Goal: Transaction & Acquisition: Purchase product/service

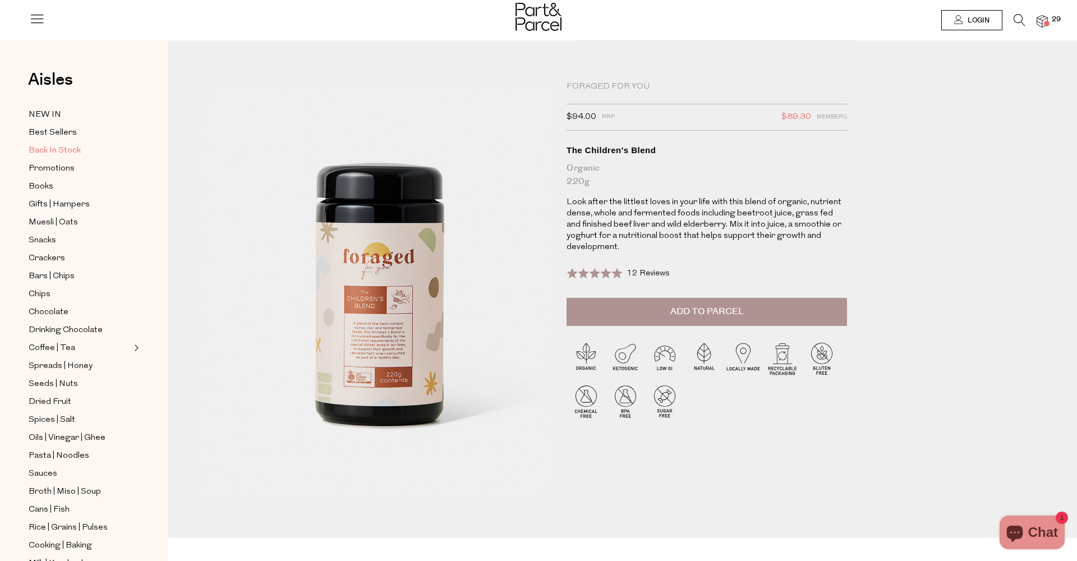
click at [54, 151] on span "Back In Stock" at bounding box center [55, 150] width 52 height 13
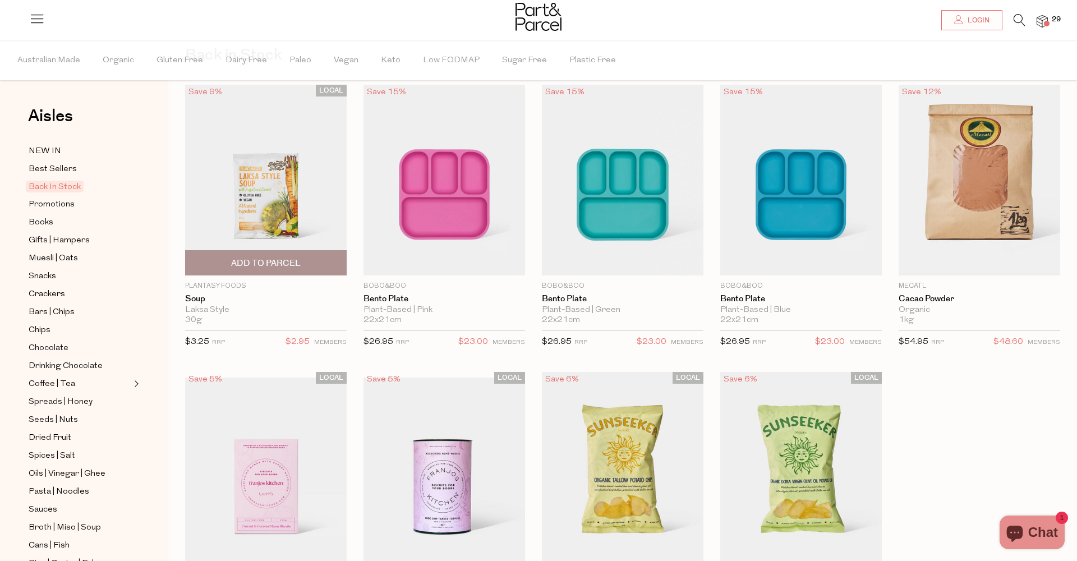
scroll to position [57, 0]
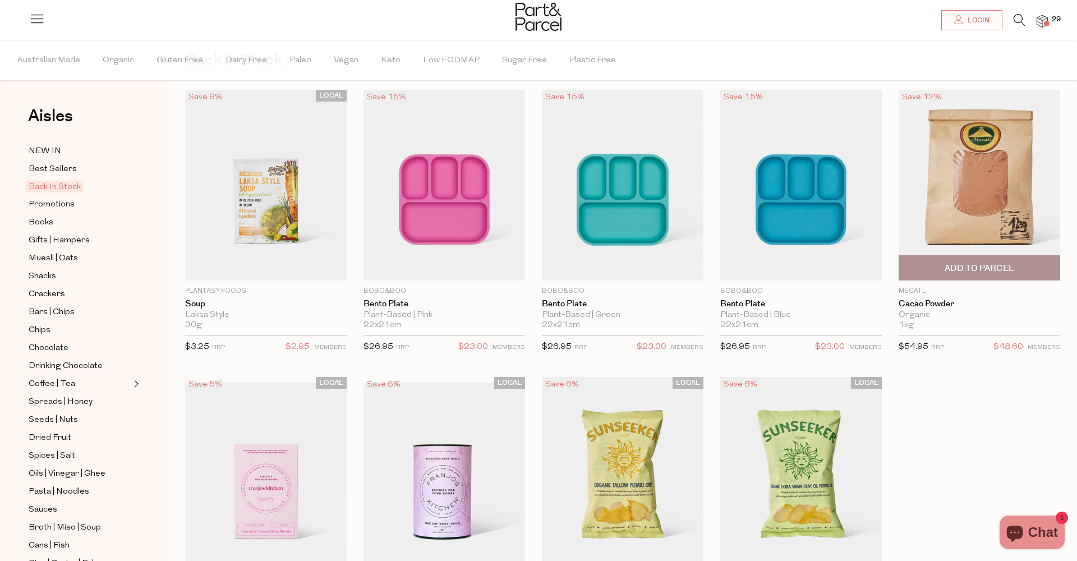
click at [952, 201] on img at bounding box center [980, 185] width 162 height 191
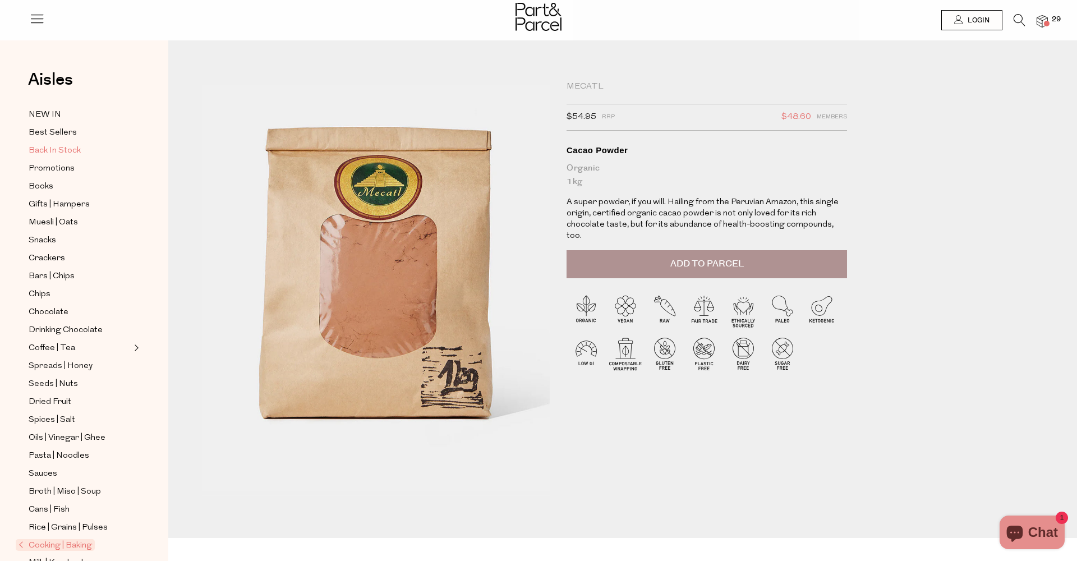
click at [67, 152] on span "Back In Stock" at bounding box center [55, 150] width 52 height 13
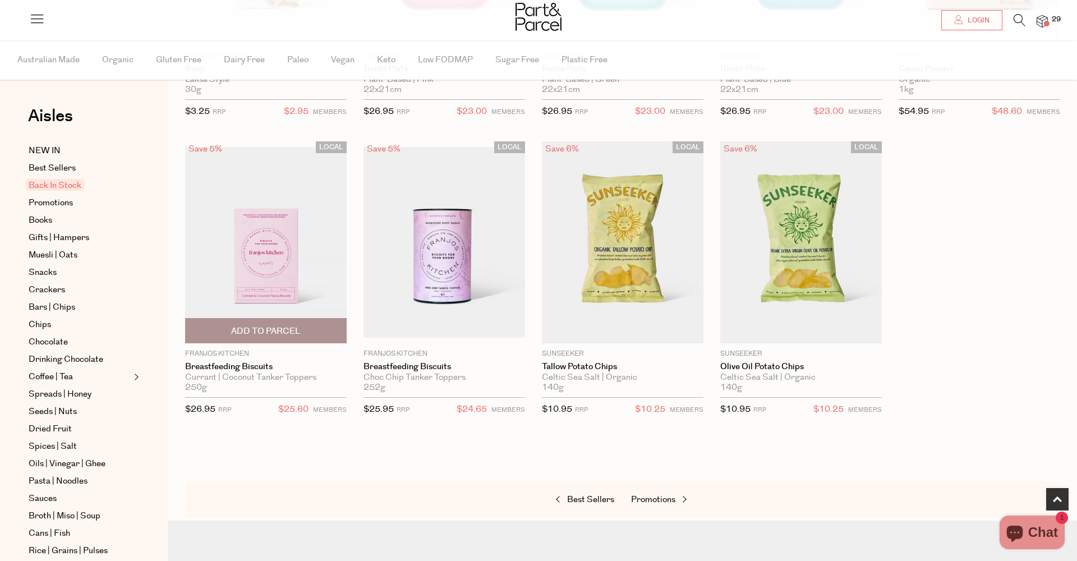
scroll to position [327, 0]
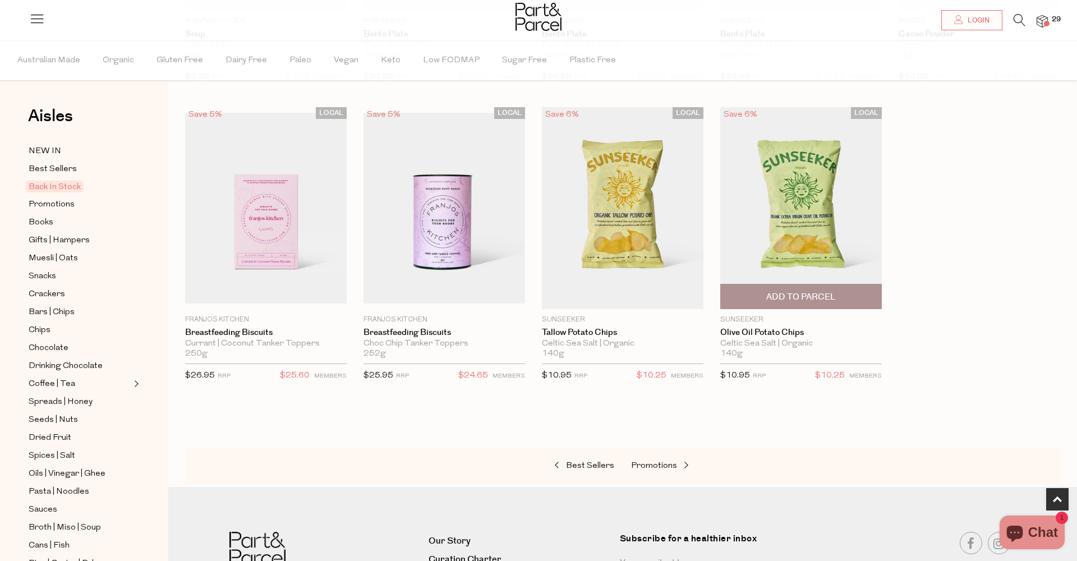
click at [814, 298] on span "Add To Parcel" at bounding box center [801, 297] width 70 height 12
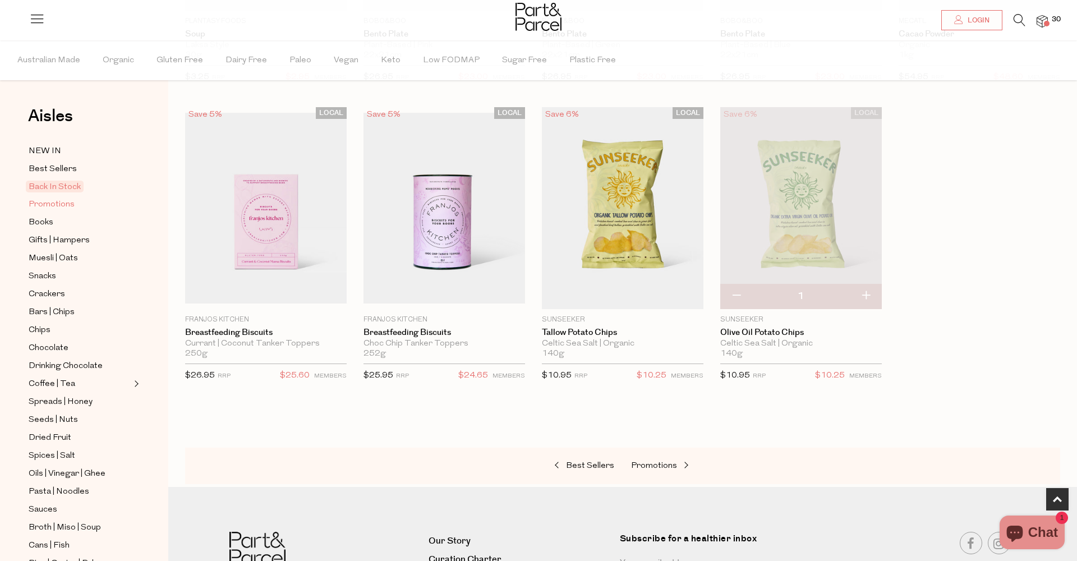
click at [48, 203] on span "Promotions" at bounding box center [52, 204] width 46 height 13
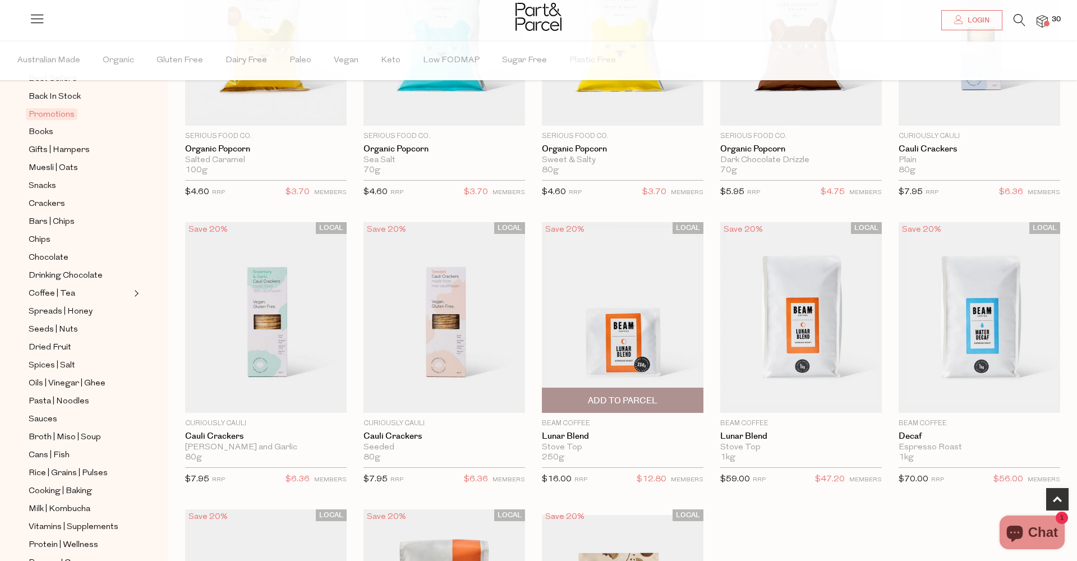
scroll to position [215, 0]
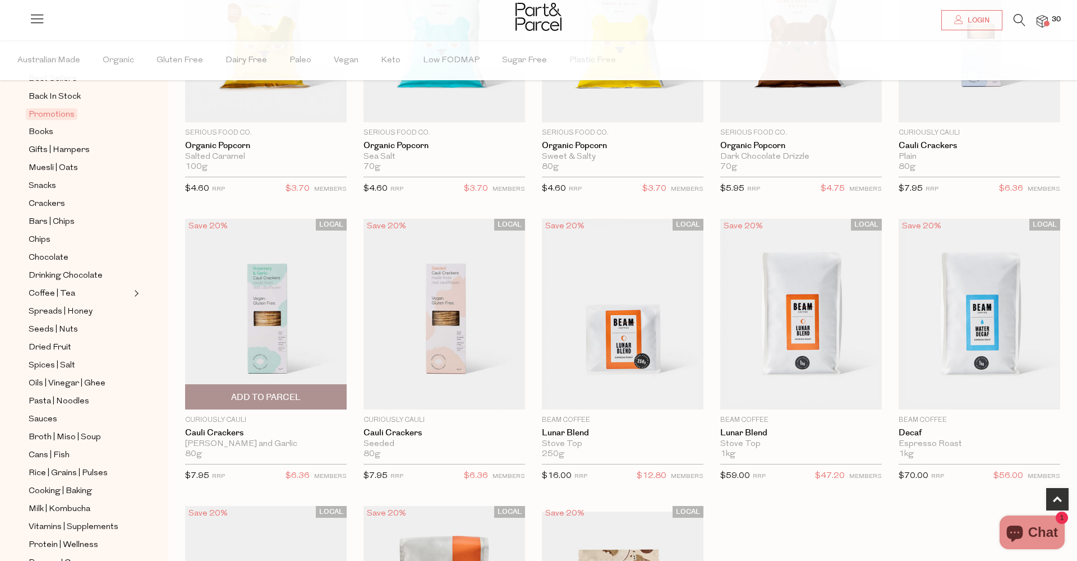
click at [244, 339] on img at bounding box center [266, 314] width 162 height 191
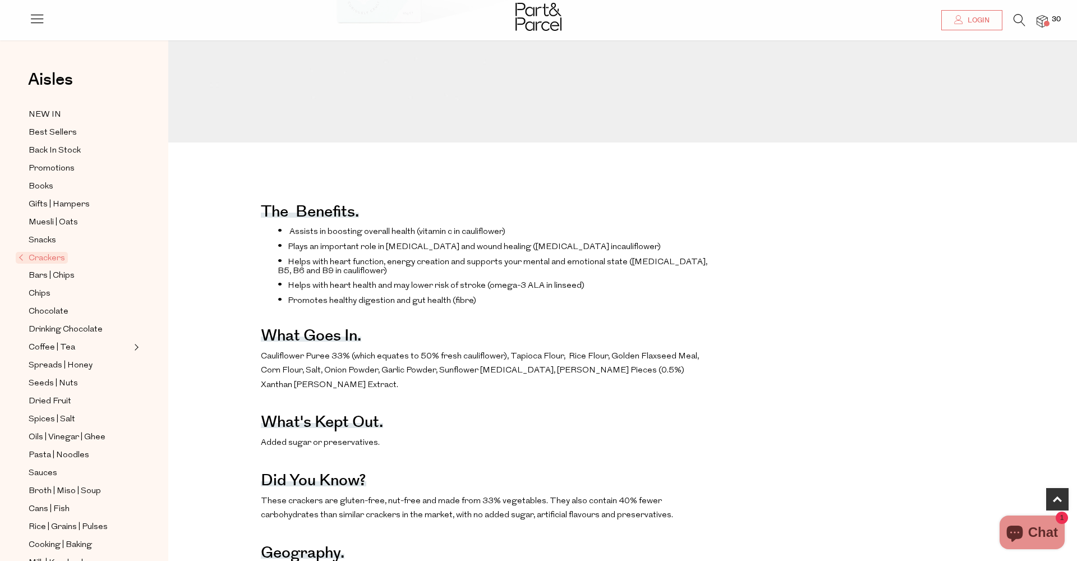
scroll to position [396, 0]
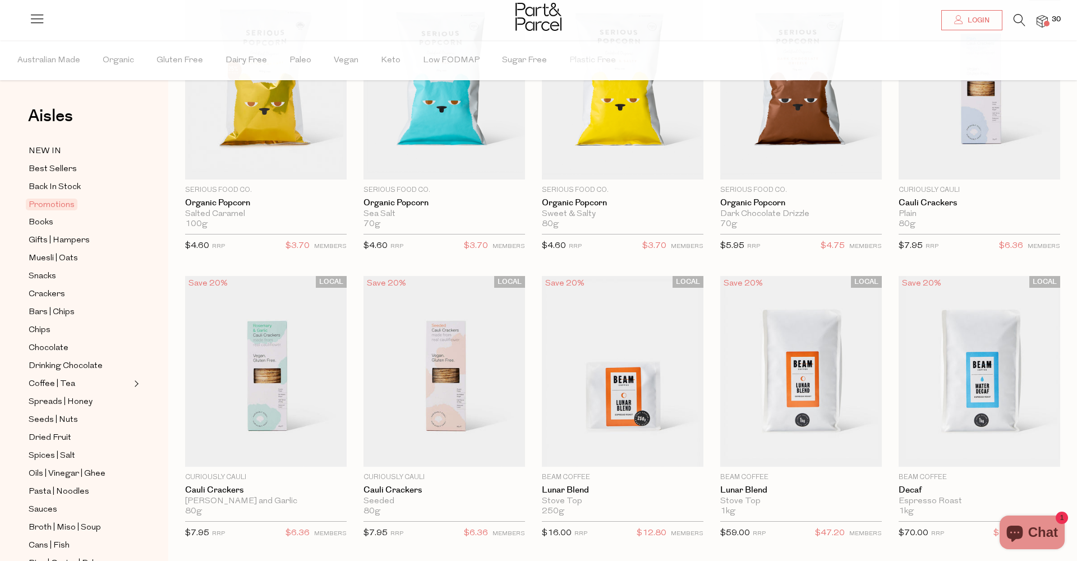
scroll to position [155, 0]
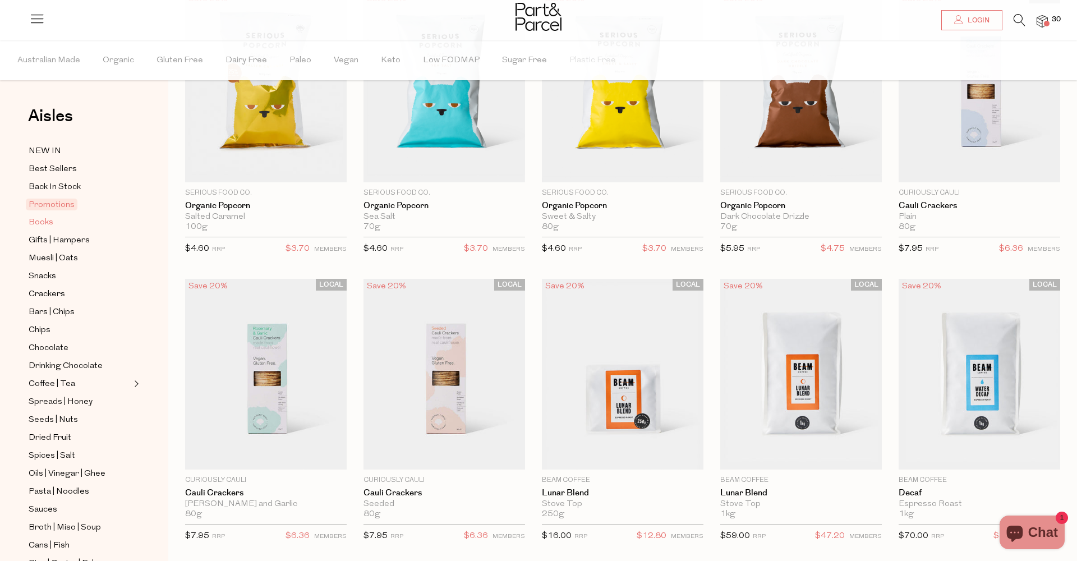
click at [41, 222] on span "Books" at bounding box center [41, 222] width 25 height 13
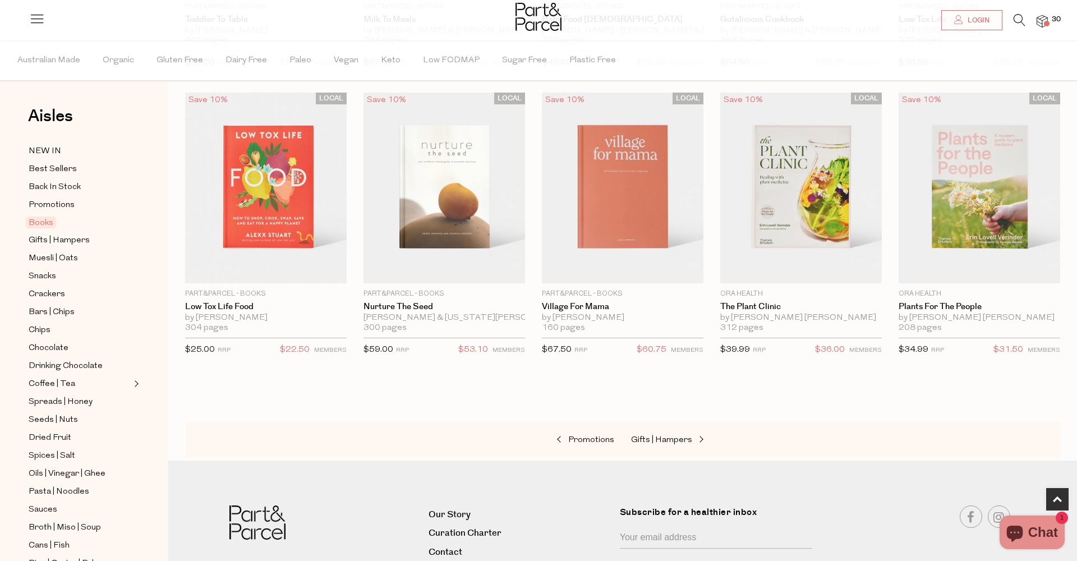
scroll to position [352, 0]
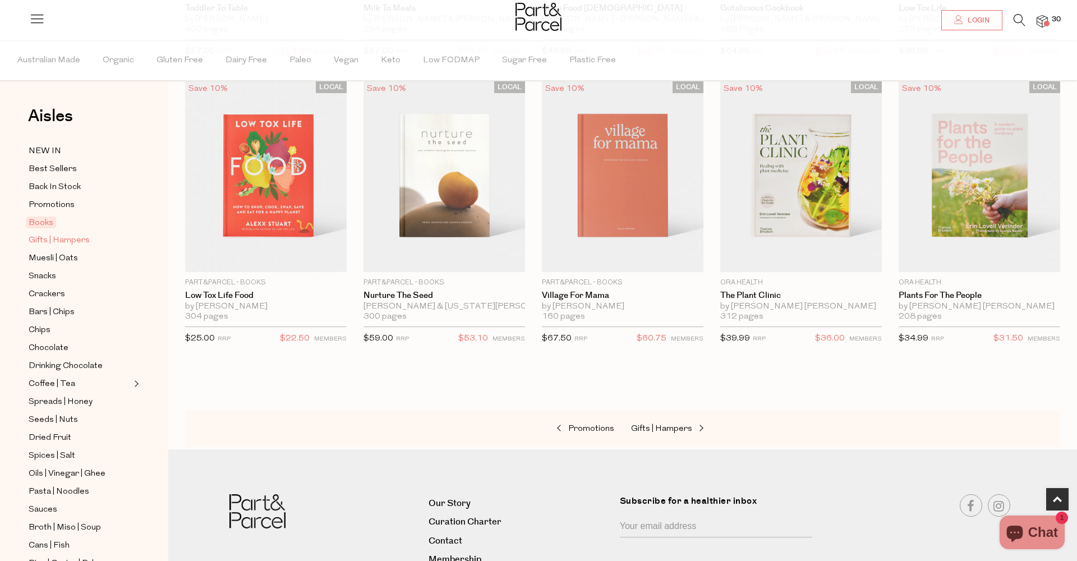
click at [59, 237] on span "Gifts | Hampers" at bounding box center [59, 240] width 61 height 13
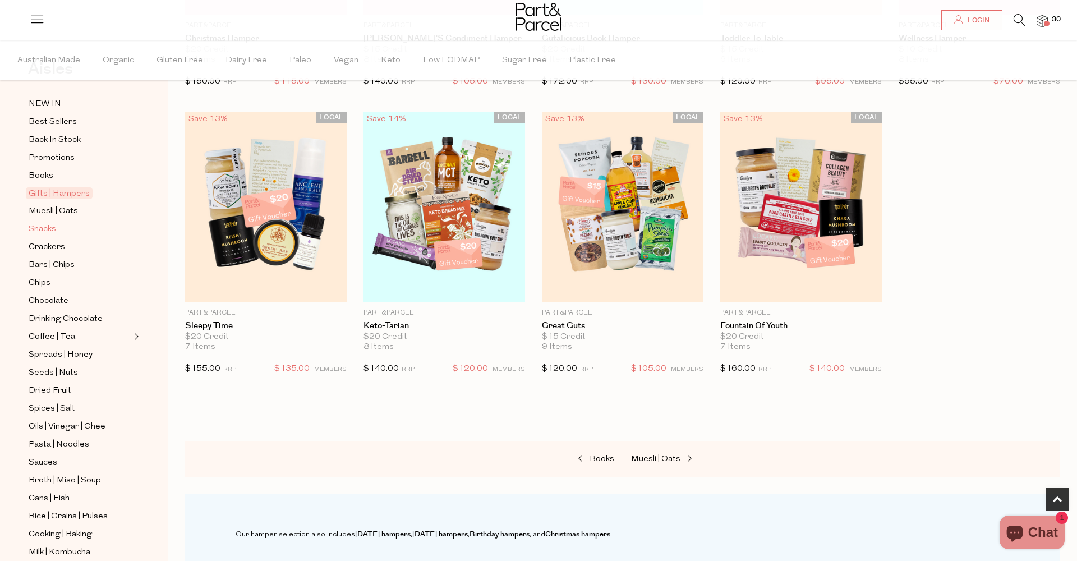
scroll to position [58, 0]
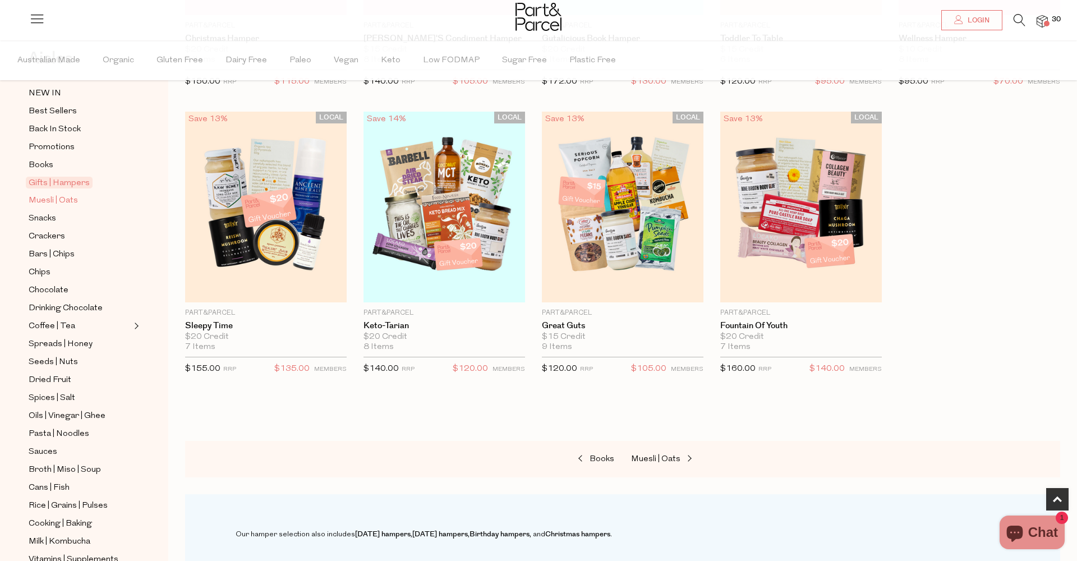
click at [52, 198] on span "Muesli | Oats" at bounding box center [53, 200] width 49 height 13
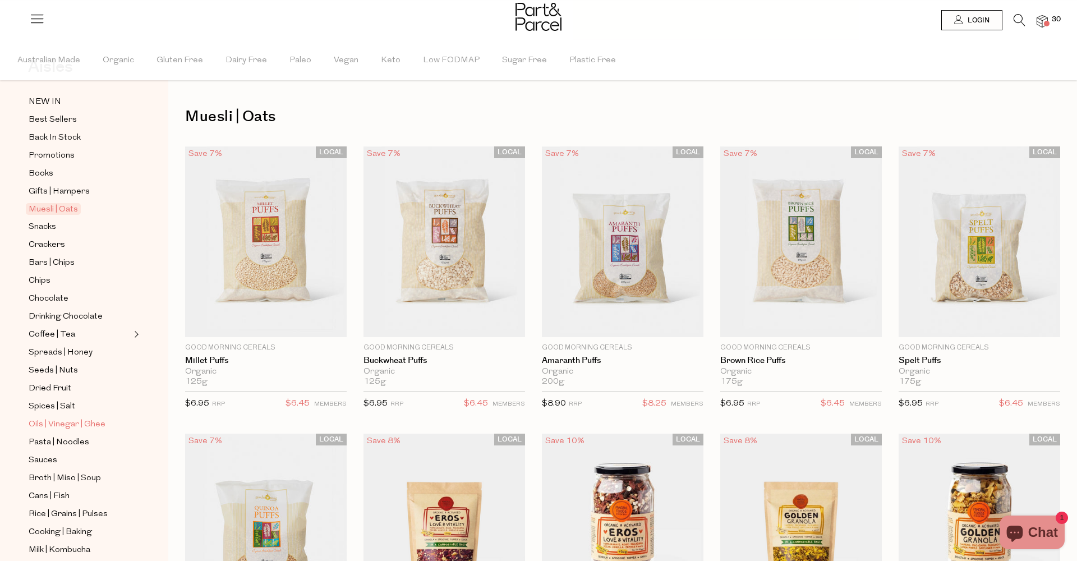
scroll to position [50, 0]
click at [59, 408] on span "Spices | Salt" at bounding box center [52, 405] width 47 height 13
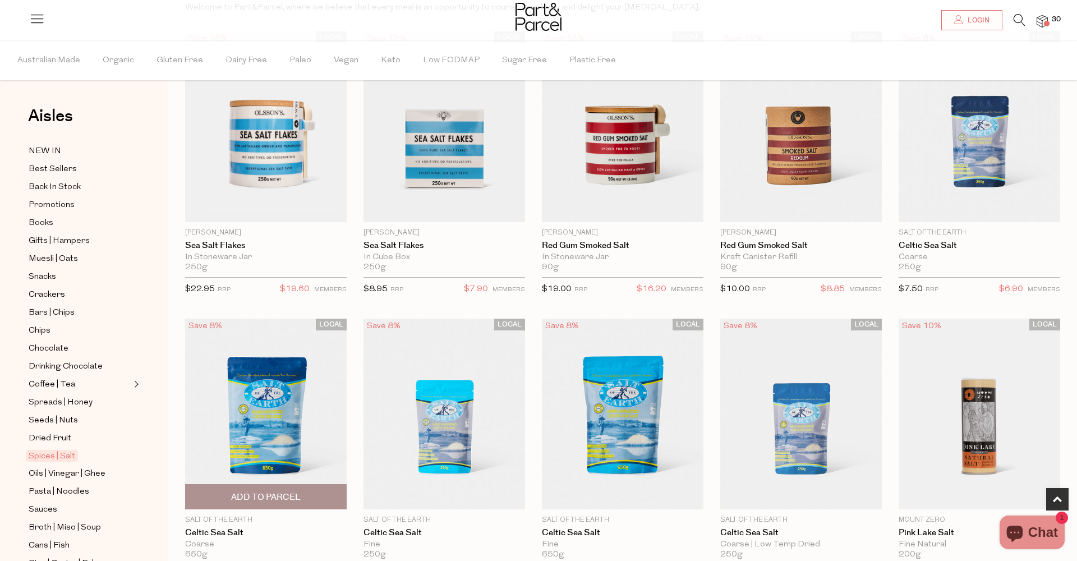
scroll to position [117, 0]
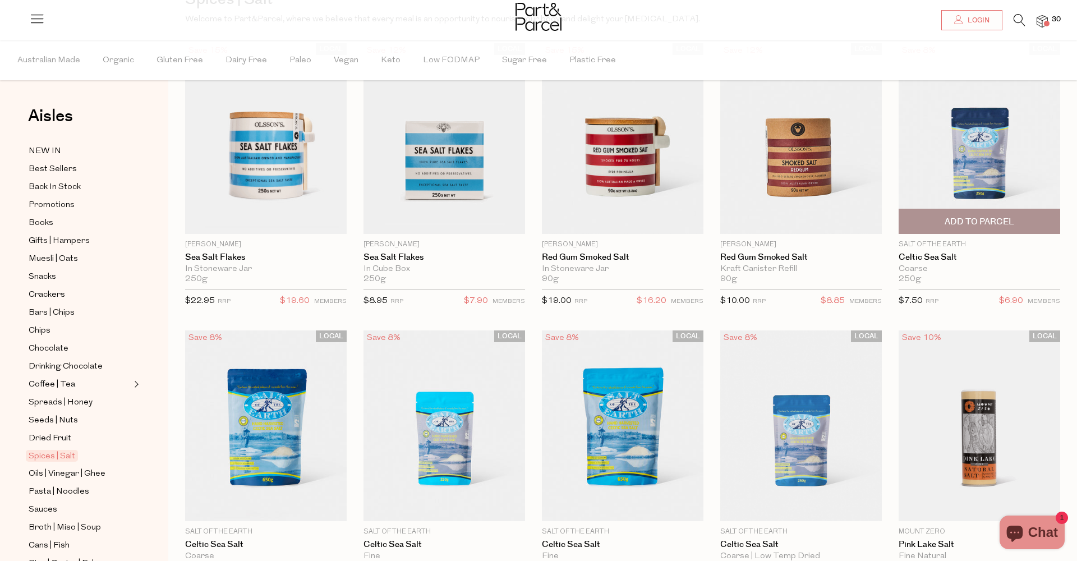
click at [984, 222] on span "Add To Parcel" at bounding box center [980, 222] width 70 height 12
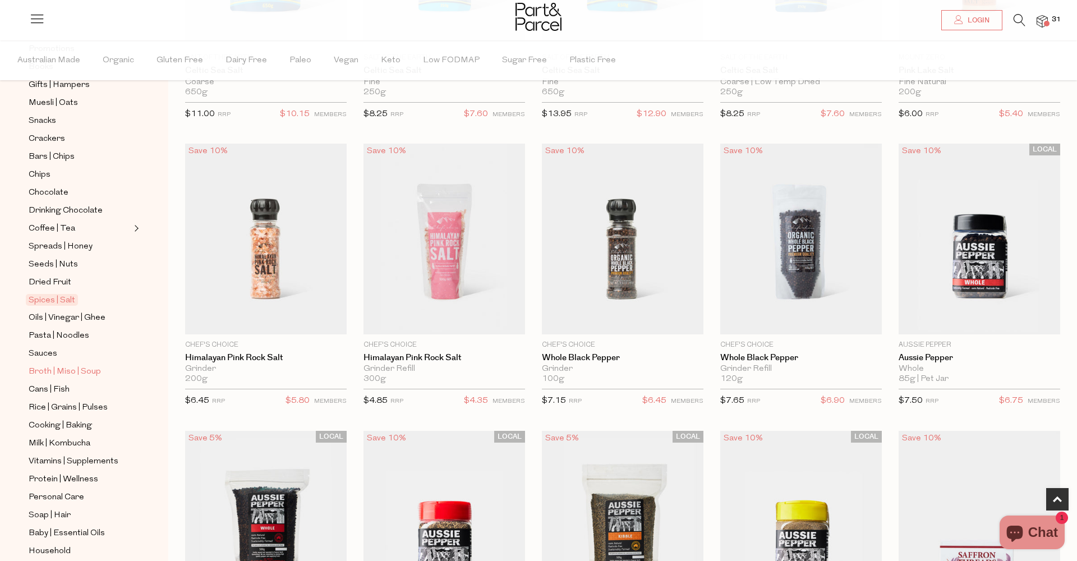
scroll to position [163, 0]
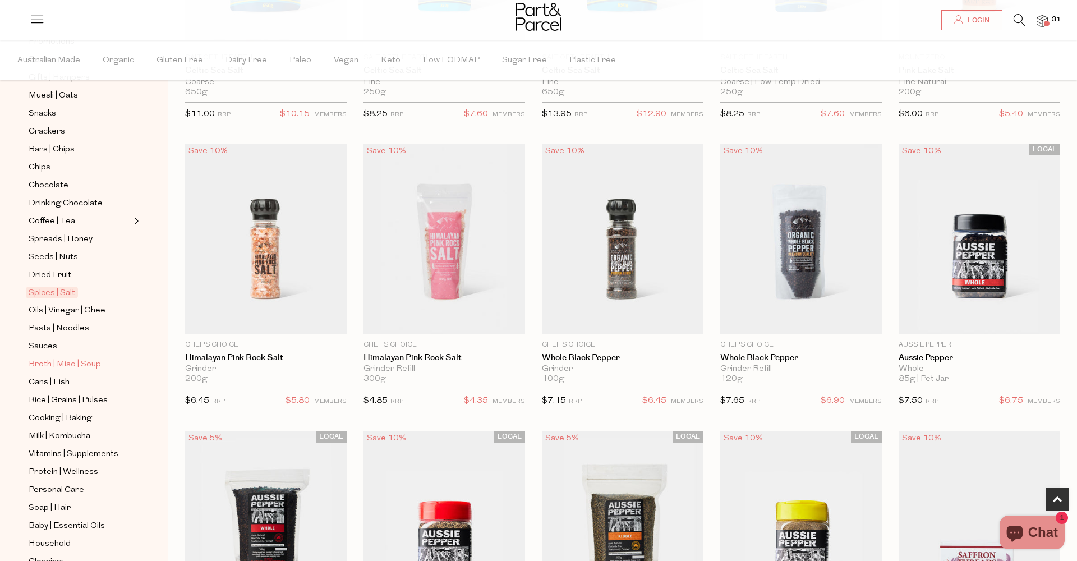
click at [82, 362] on span "Broth | Miso | Soup" at bounding box center [65, 364] width 72 height 13
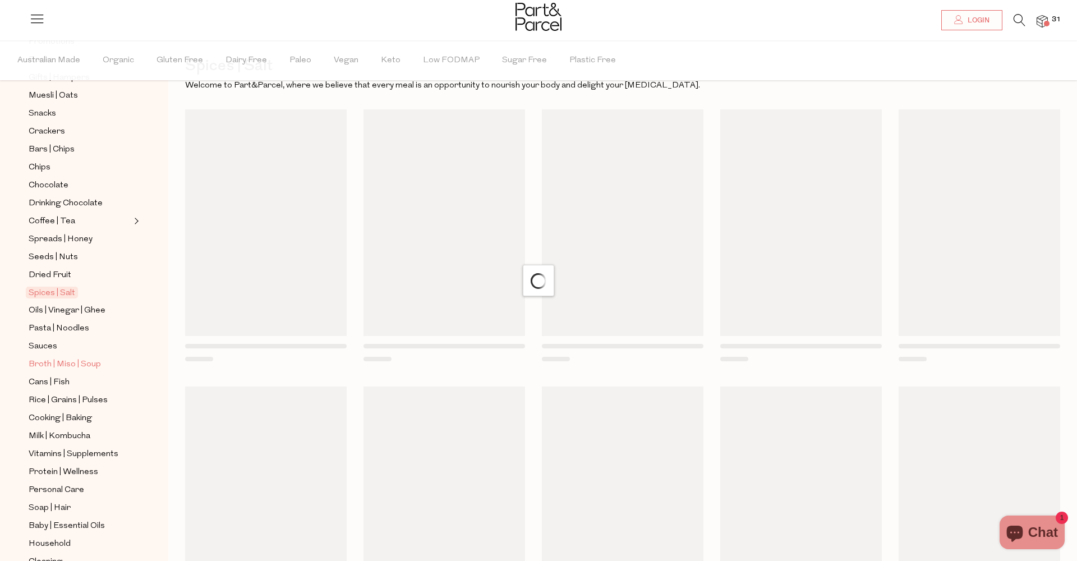
scroll to position [6, 0]
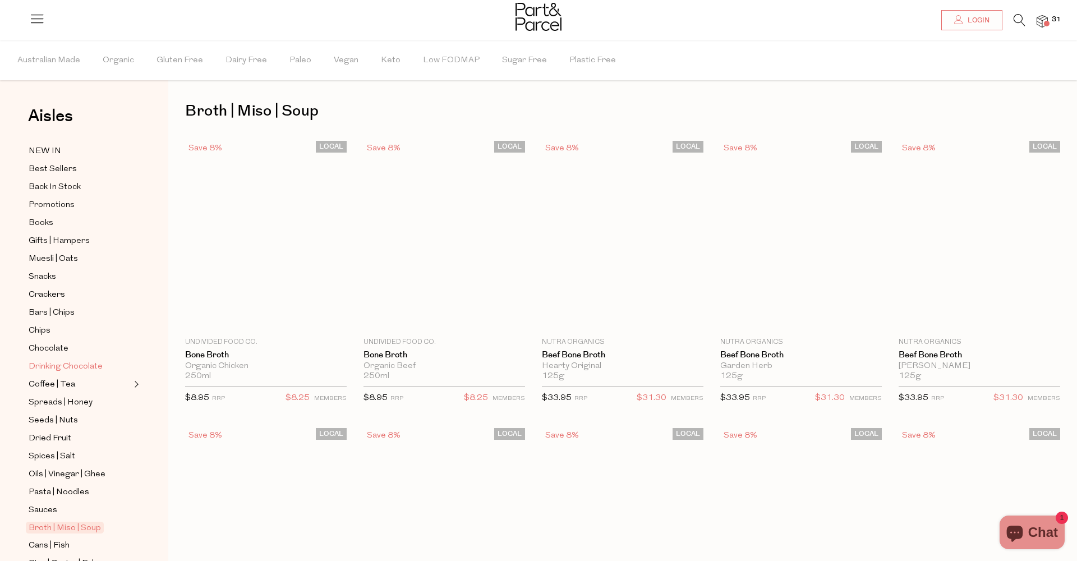
type input "2"
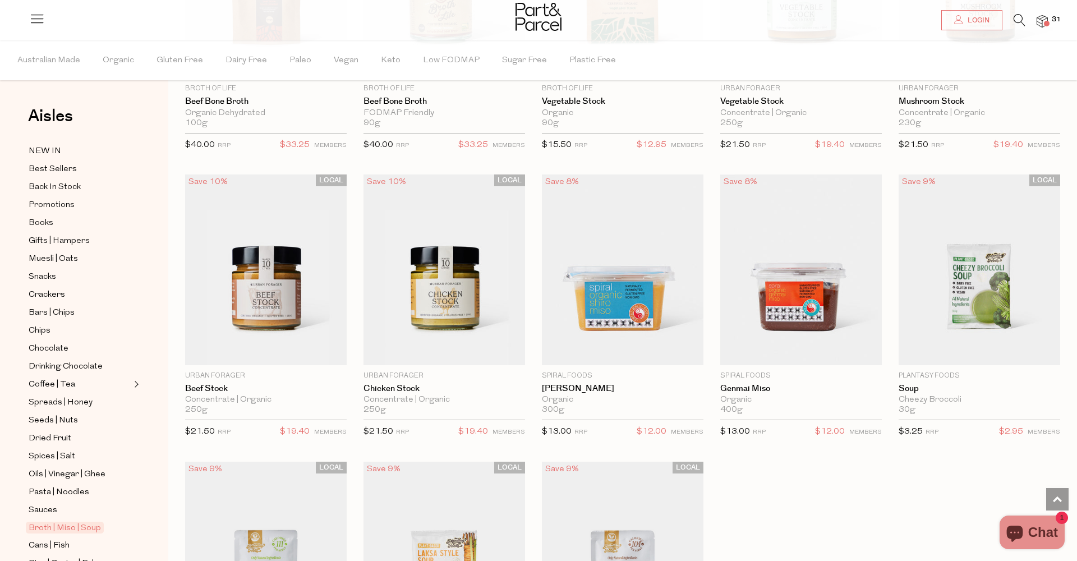
scroll to position [1401, 0]
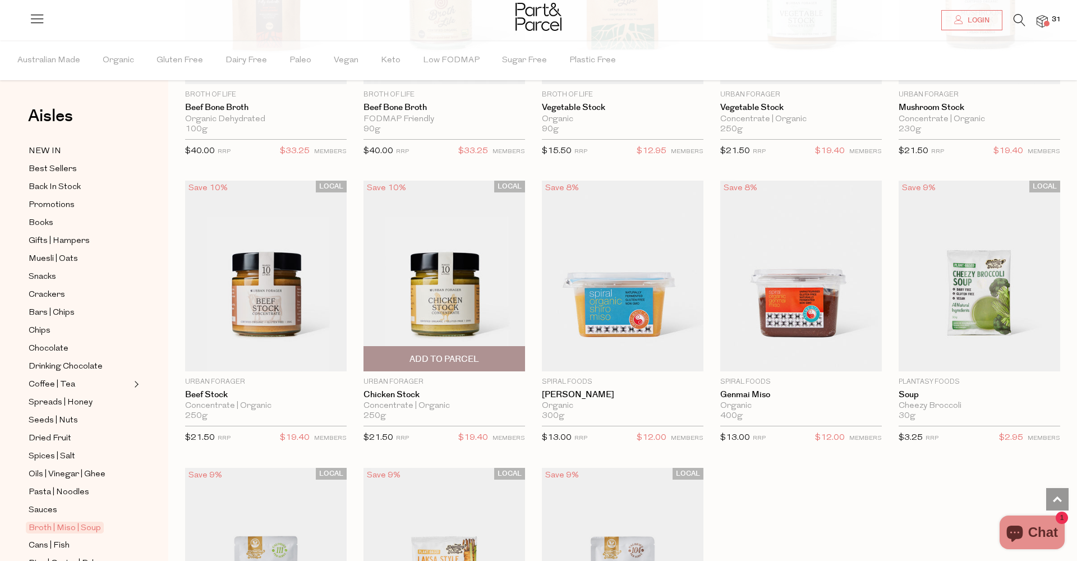
click at [448, 325] on img at bounding box center [445, 276] width 162 height 191
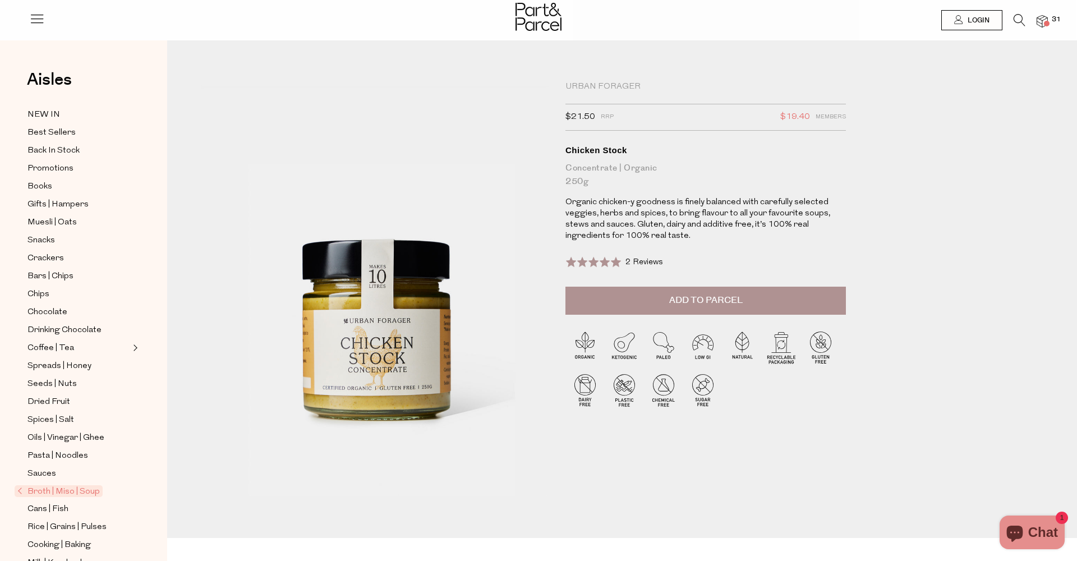
scroll to position [0, 1]
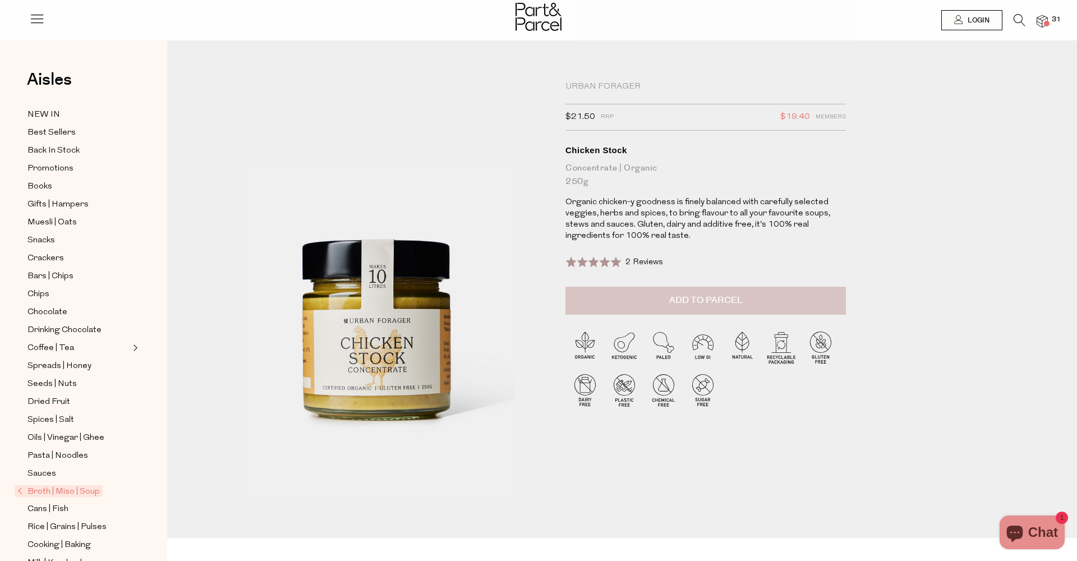
click at [728, 296] on span "Add to Parcel" at bounding box center [705, 300] width 73 height 13
drag, startPoint x: 1041, startPoint y: 21, endPoint x: 1041, endPoint y: 65, distance: 43.8
click at [1041, 21] on img at bounding box center [1042, 21] width 11 height 13
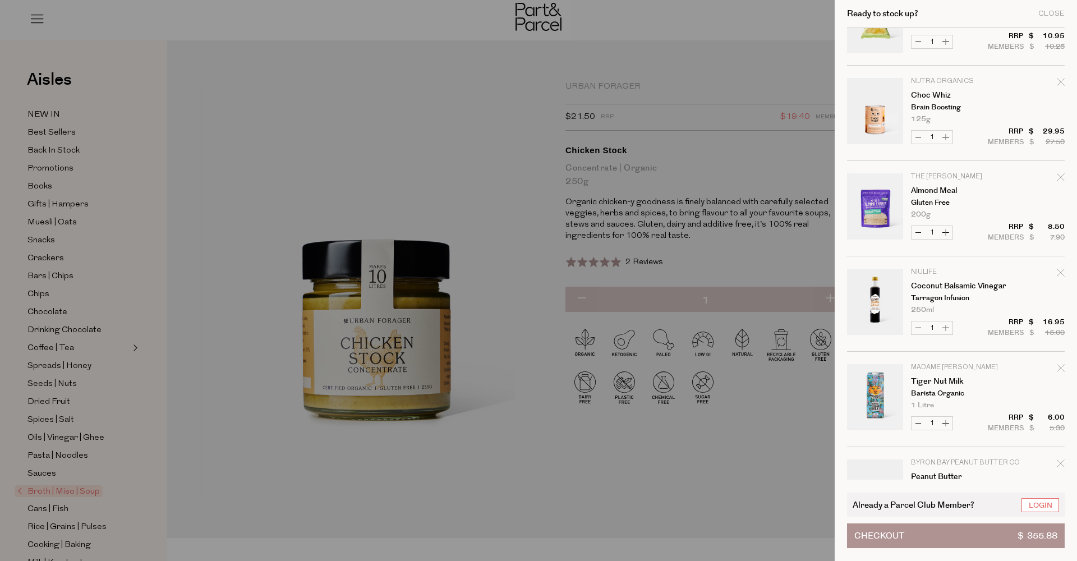
scroll to position [249, 0]
click at [1063, 82] on icon "Remove Choc Whiz" at bounding box center [1061, 81] width 8 height 8
type input "Add Membership"
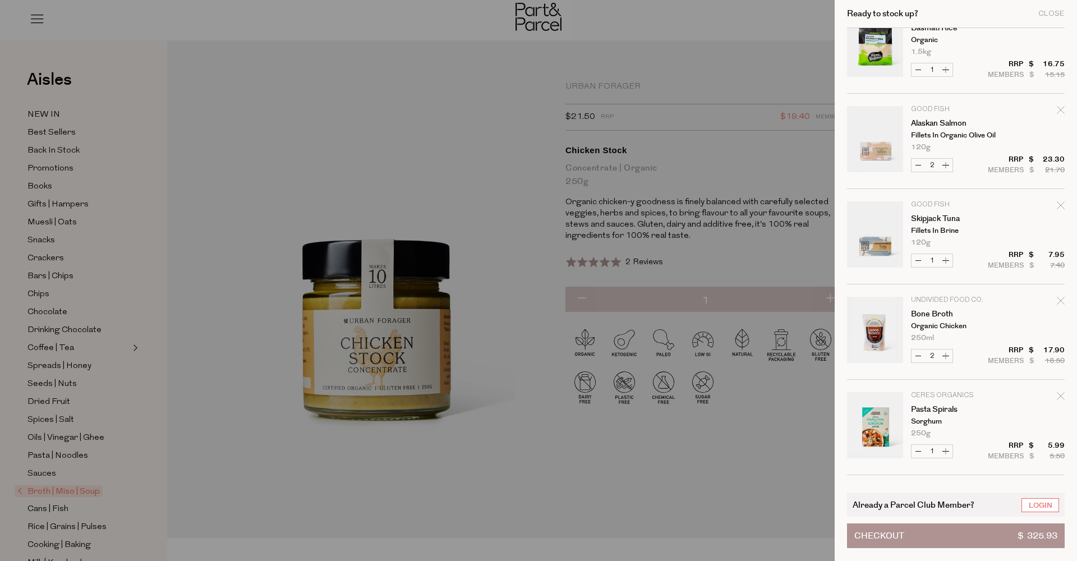
scroll to position [984, 0]
click at [1057, 201] on icon "Remove Skipjack Tuna" at bounding box center [1061, 205] width 8 height 8
type input "Add Membership"
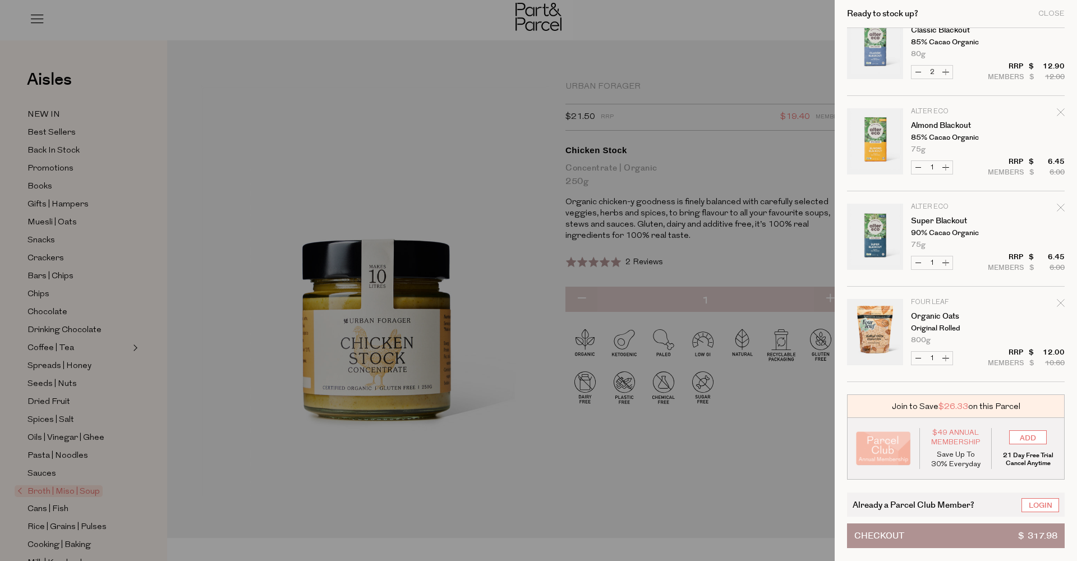
scroll to position [2126, 0]
click at [1027, 436] on input "ADD" at bounding box center [1028, 437] width 38 height 14
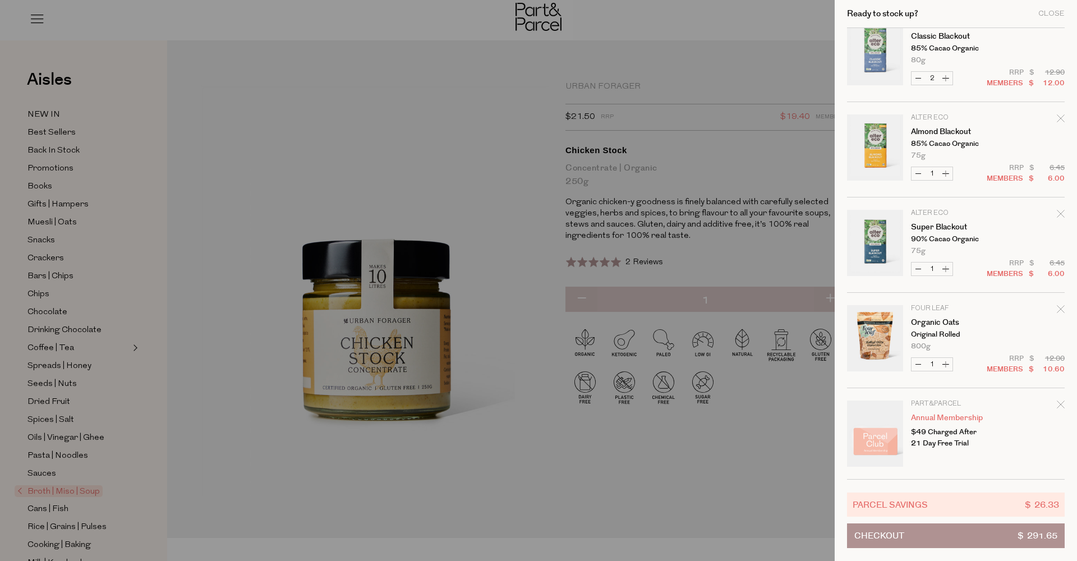
scroll to position [2120, 0]
click at [1059, 402] on icon "Remove Annual Membership" at bounding box center [1061, 405] width 8 height 8
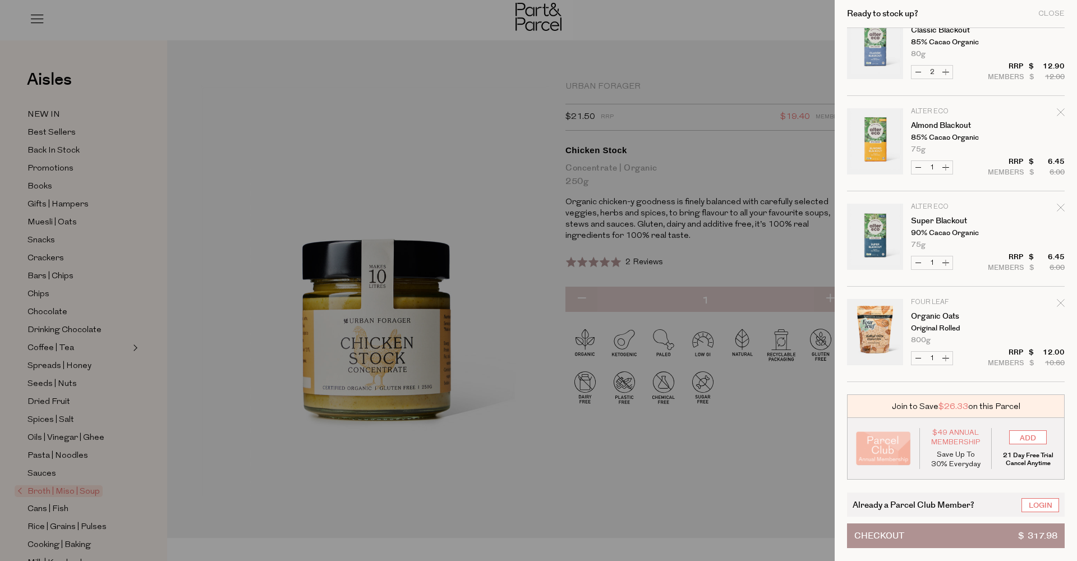
scroll to position [2126, 0]
click at [1035, 435] on input "ADD" at bounding box center [1028, 437] width 38 height 14
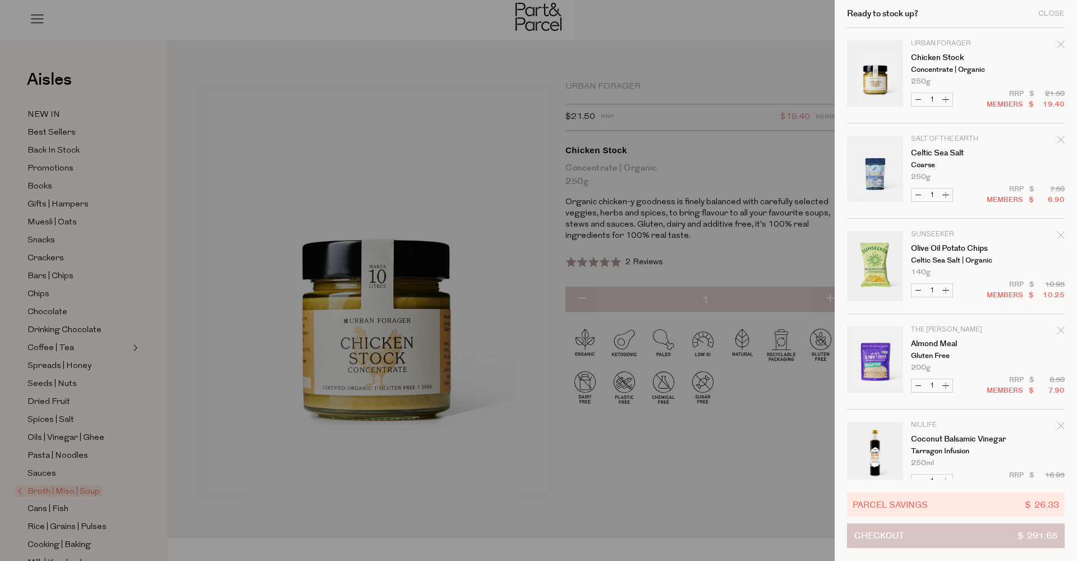
click at [971, 536] on button "Checkout $ 291.65" at bounding box center [956, 535] width 218 height 25
